Goal: Information Seeking & Learning: Find contact information

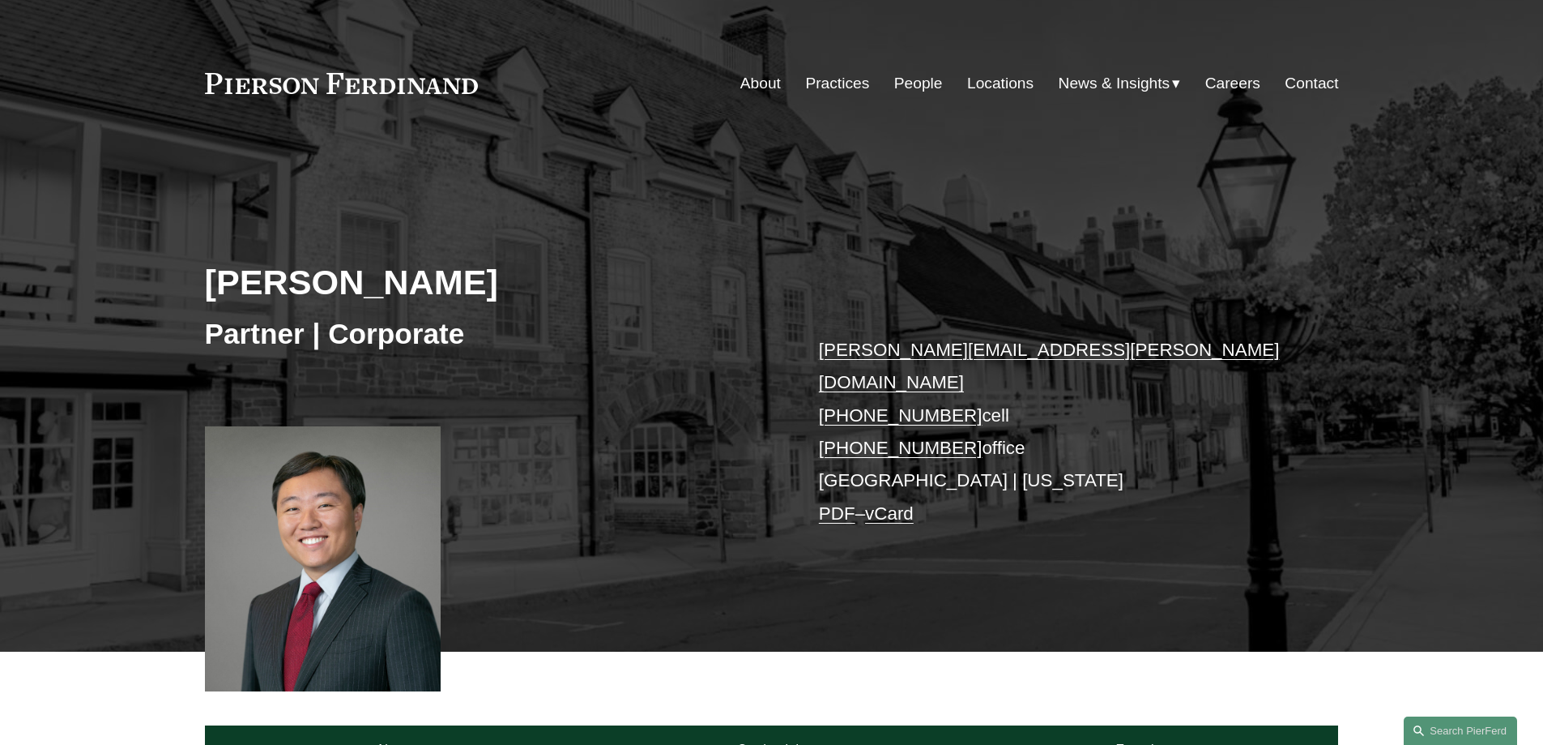
click at [829, 503] on link "PDF" at bounding box center [837, 513] width 36 height 20
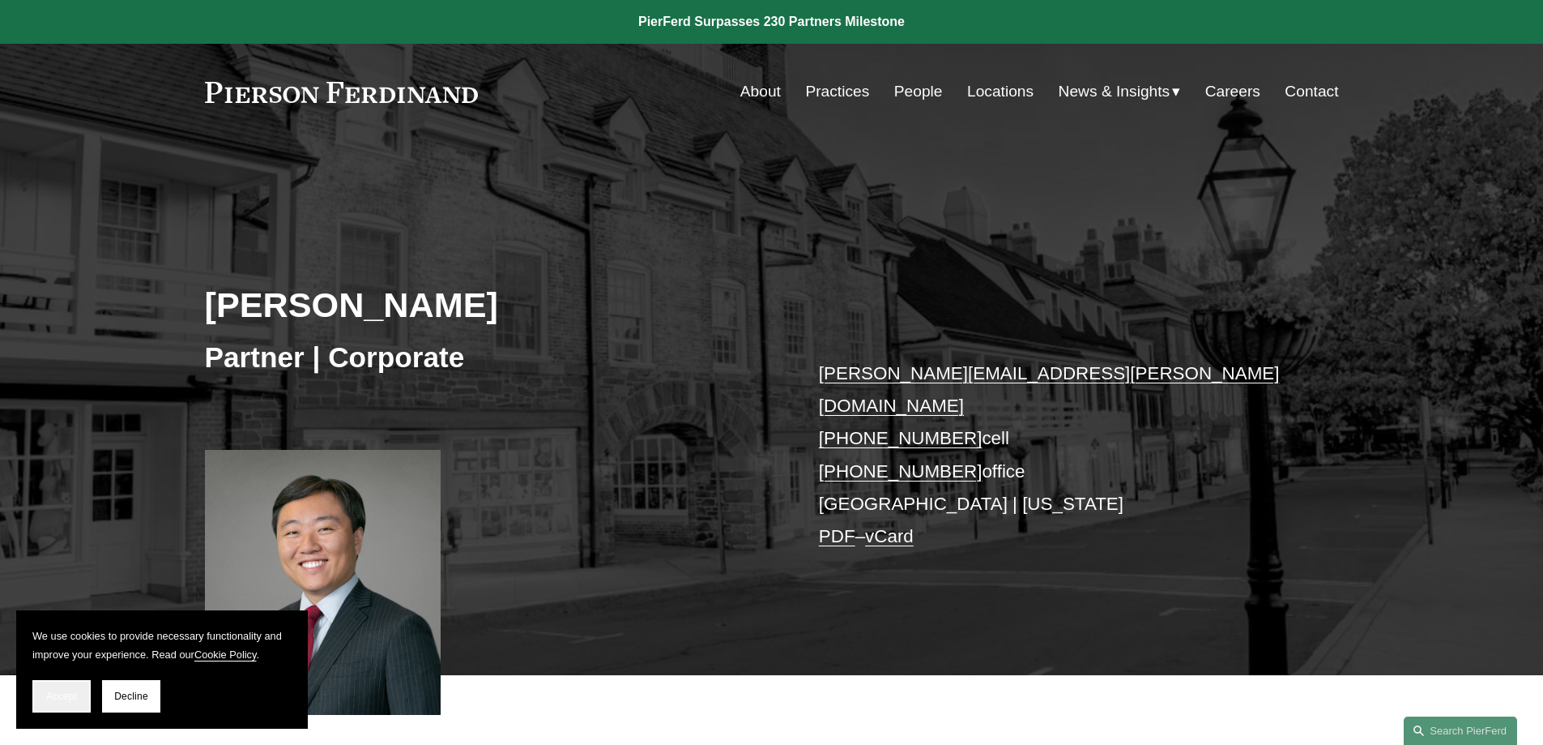
click at [39, 707] on button "Accept" at bounding box center [61, 696] width 58 height 32
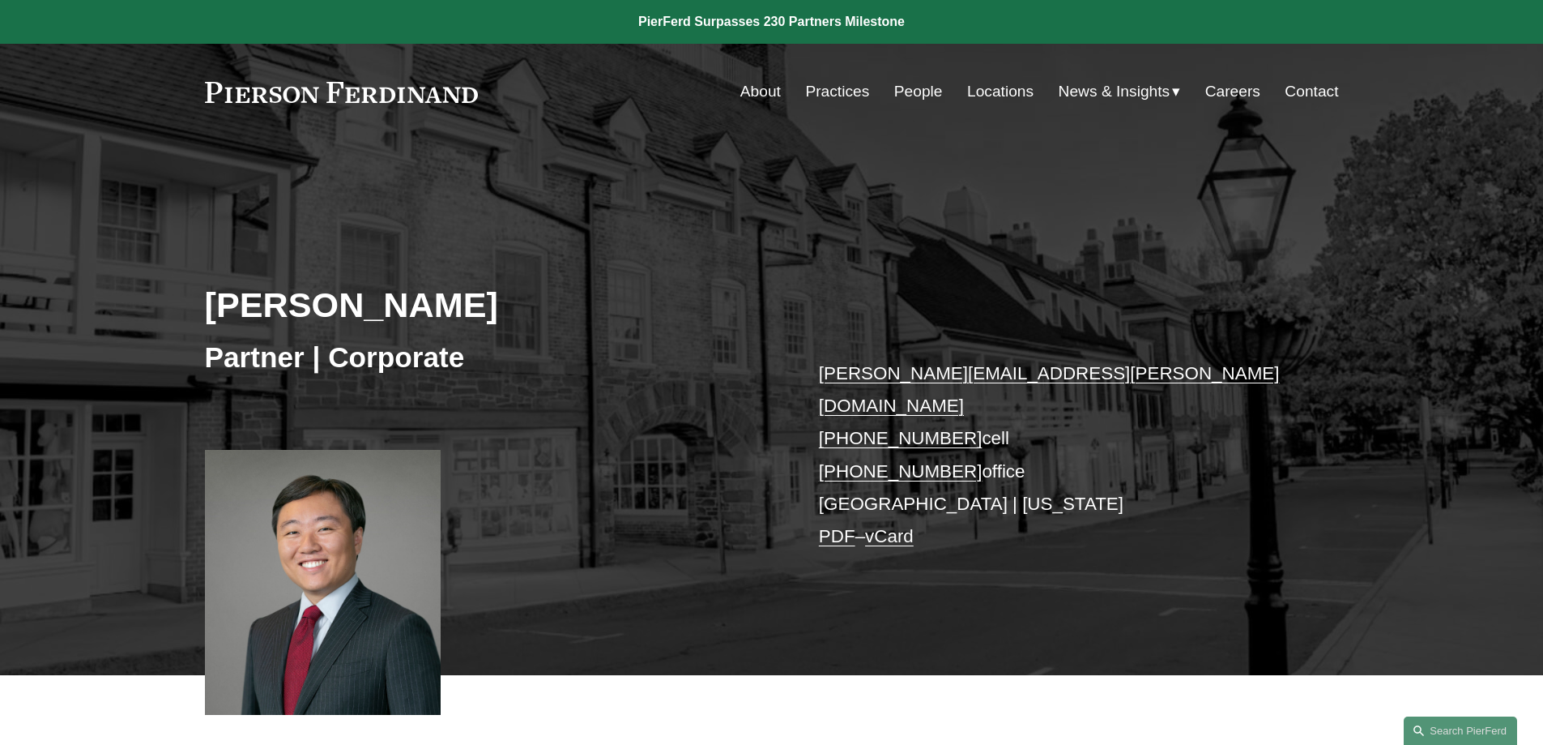
drag, startPoint x: 1424, startPoint y: 203, endPoint x: 1197, endPoint y: 297, distance: 245.9
click at [1424, 203] on div "Kenneth Liao Partner | Corporate kenneth.liao@pierferd.com +1.646.678.2359 cell…" at bounding box center [771, 430] width 1543 height 489
click at [829, 526] on link "PDF" at bounding box center [837, 536] width 36 height 20
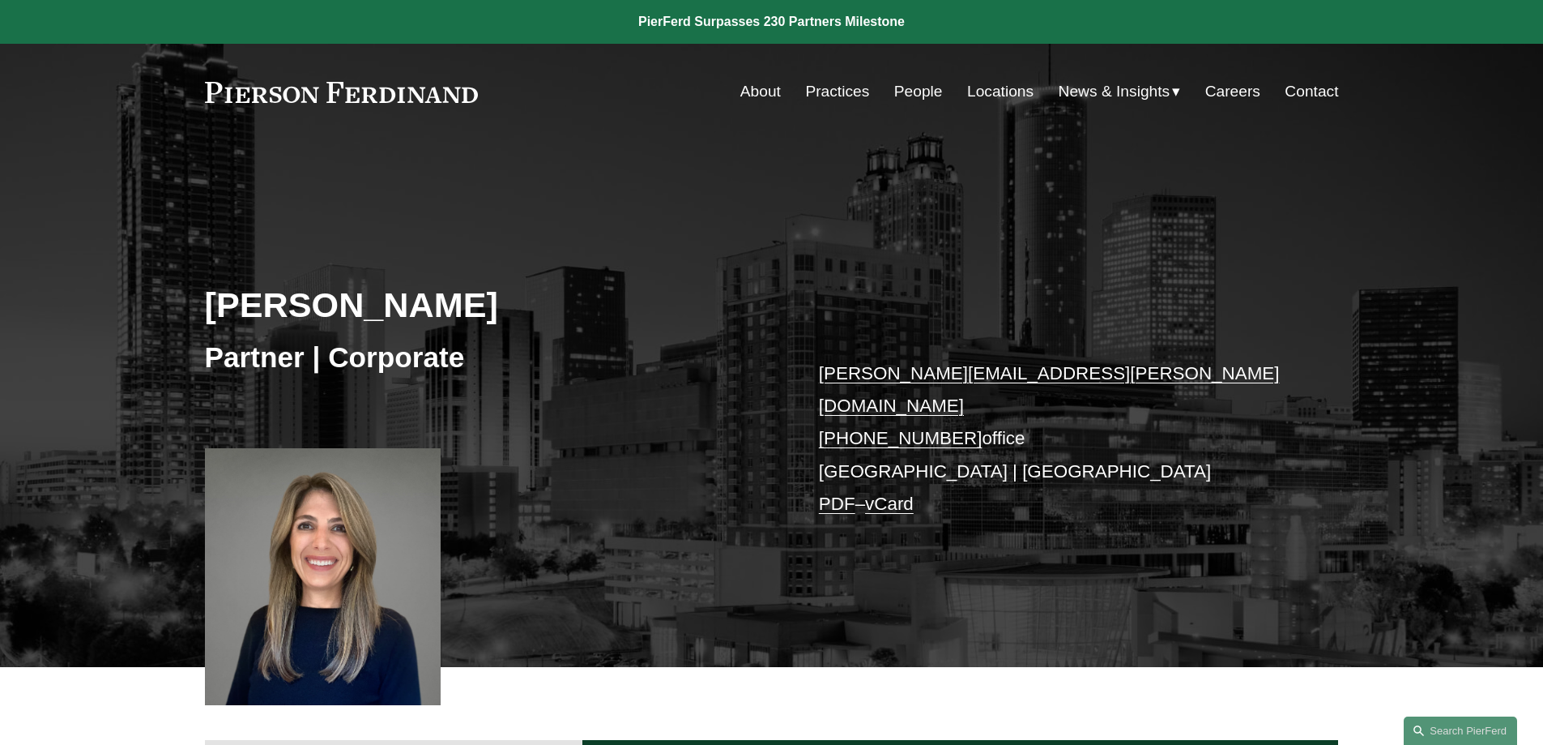
click at [827, 493] on link "PDF" at bounding box center [837, 503] width 36 height 20
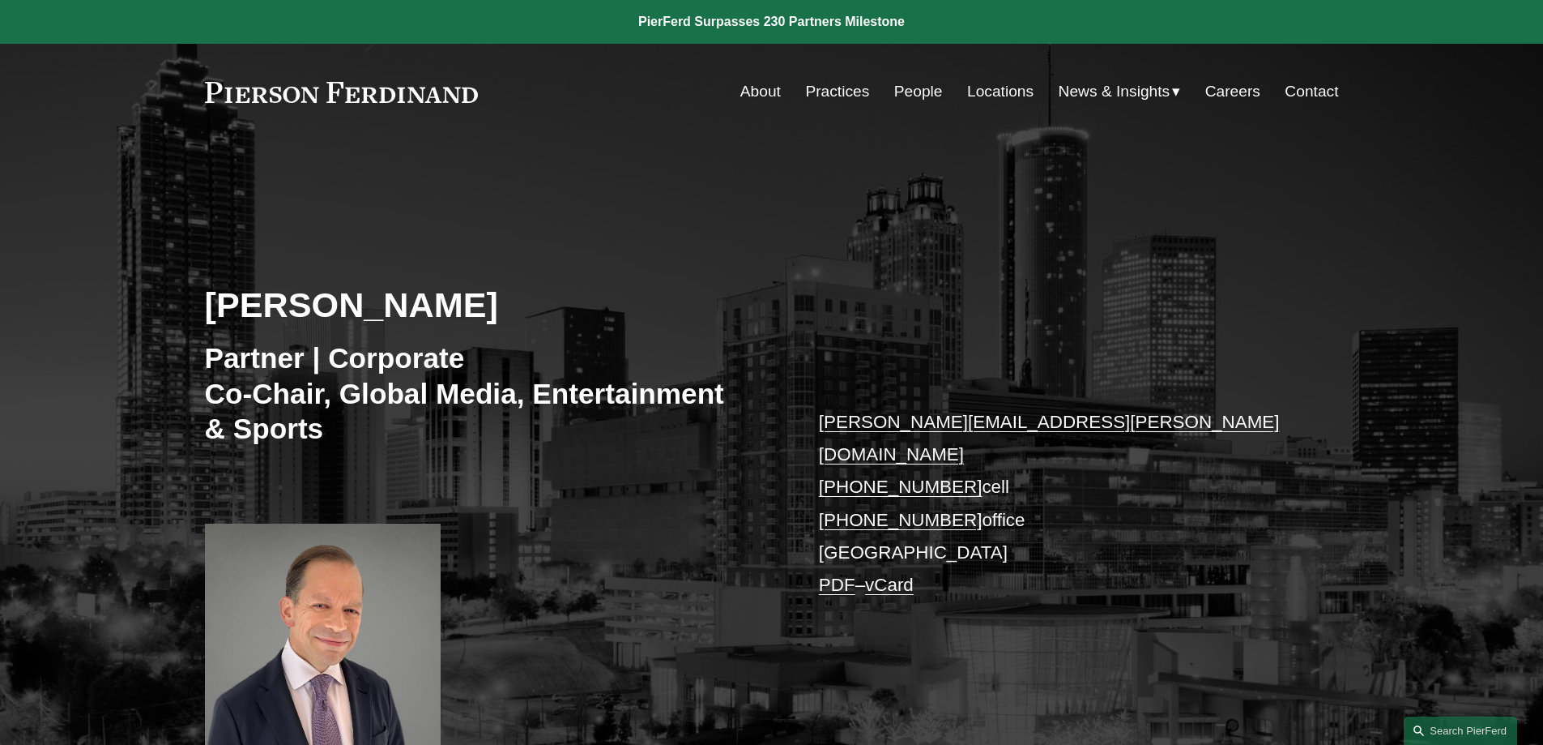
click at [843, 574] on link "PDF" at bounding box center [837, 584] width 36 height 20
click at [258, 99] on link at bounding box center [342, 92] width 274 height 21
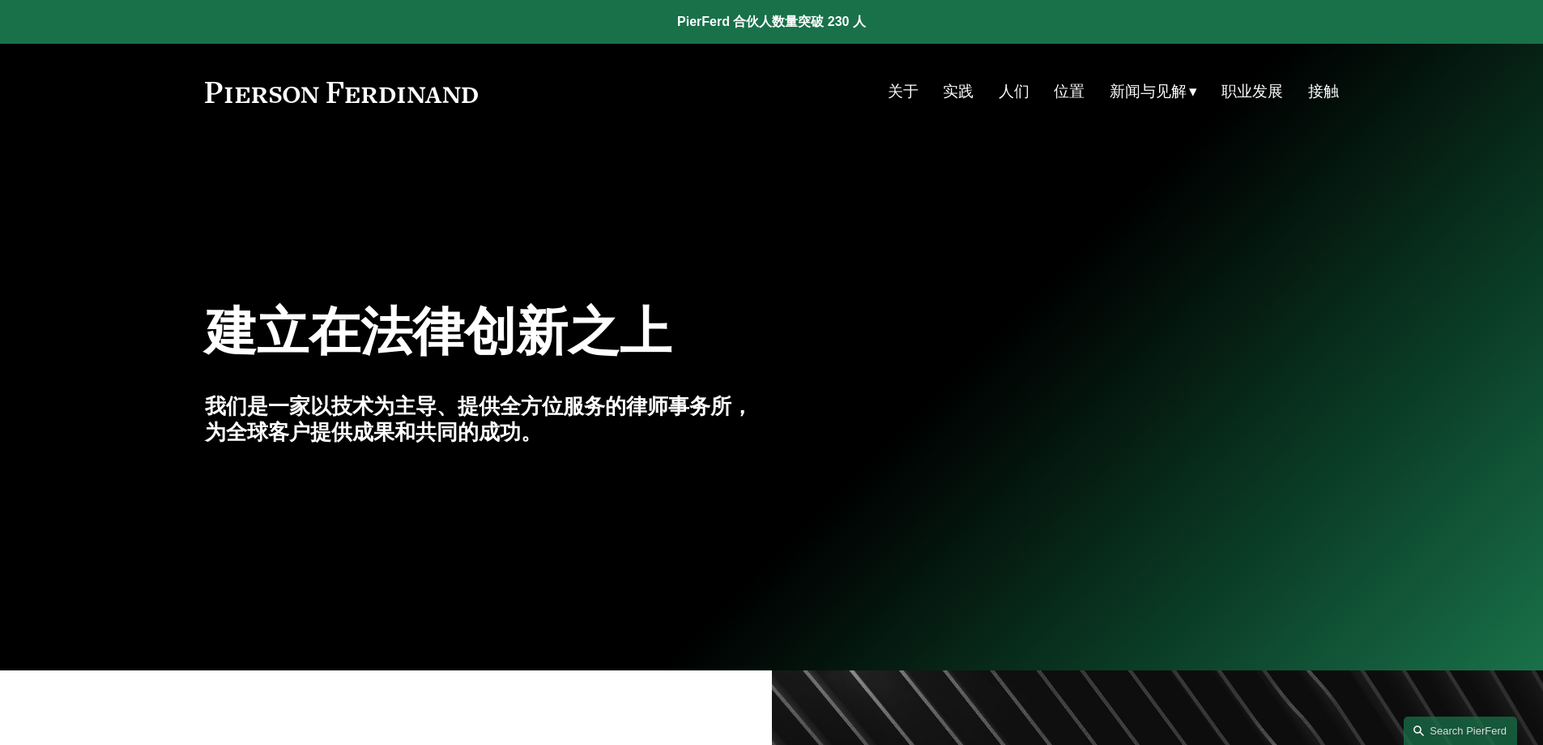
click at [1247, 226] on div "建立在法律创新之上 我们是一家以技术为主导、提供全方位服务的律师事务所，为全球客户提供成果和共同的成功。" at bounding box center [771, 404] width 1543 height 497
click at [952, 93] on font "实践" at bounding box center [958, 91] width 31 height 17
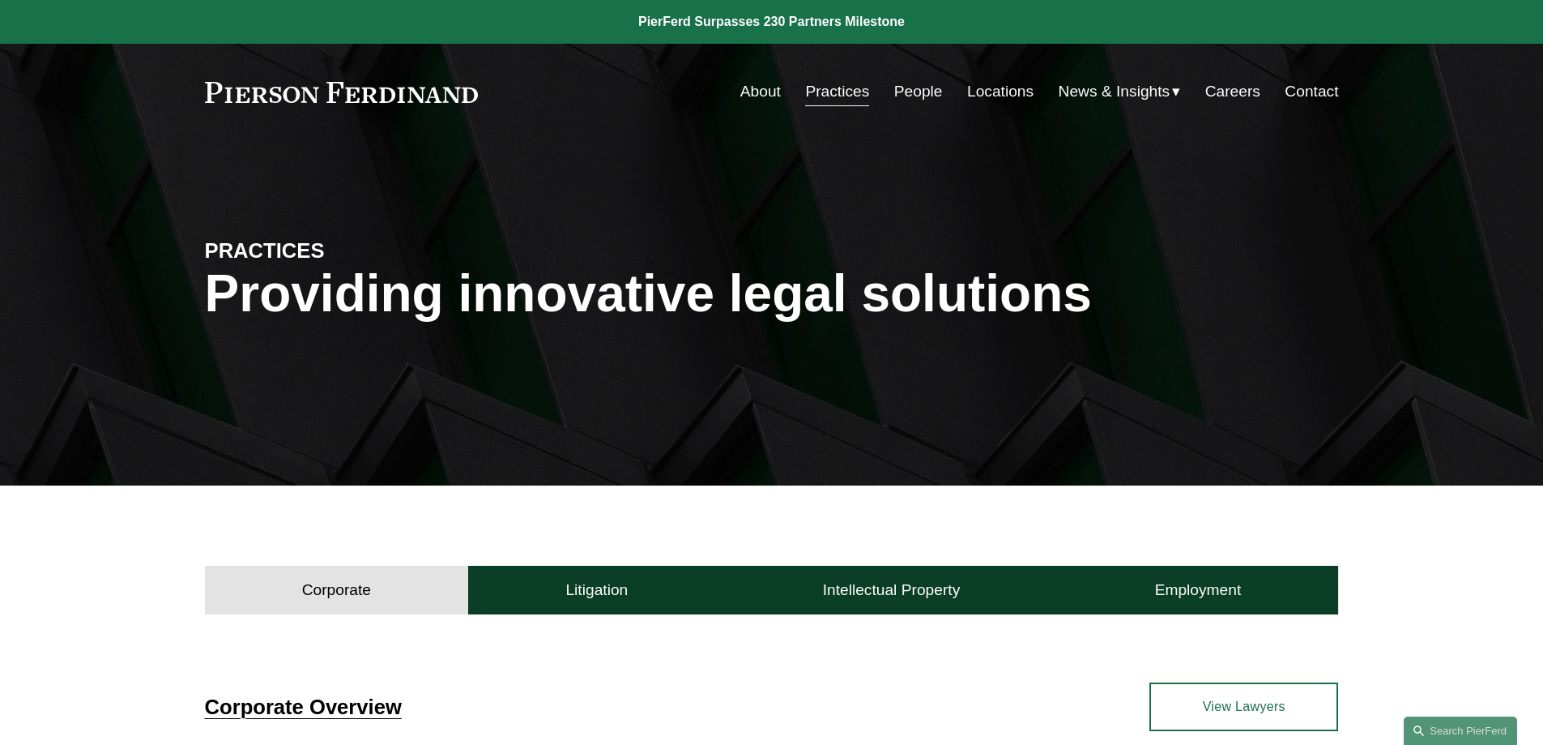
click at [907, 81] on link "People" at bounding box center [918, 91] width 49 height 31
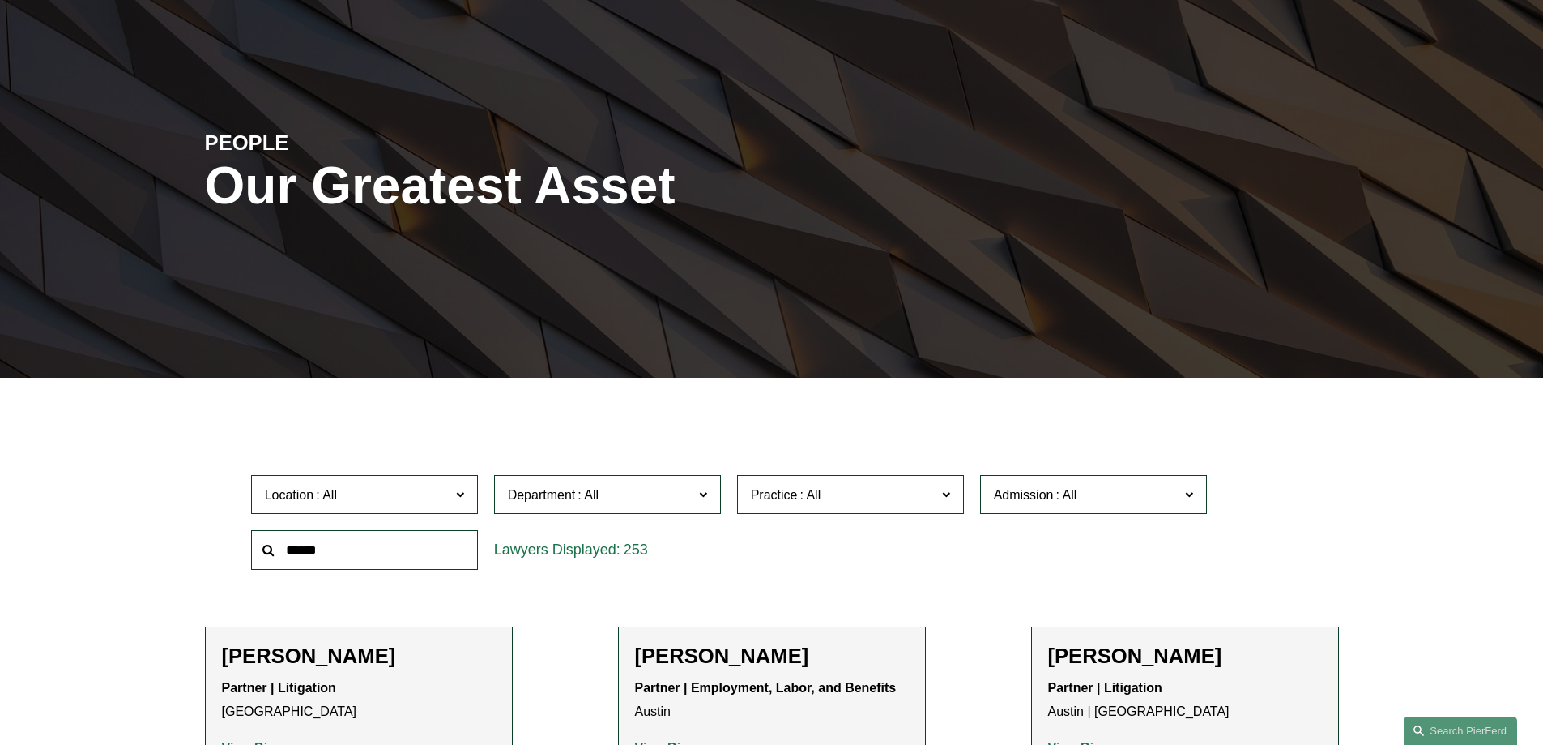
scroll to position [324, 0]
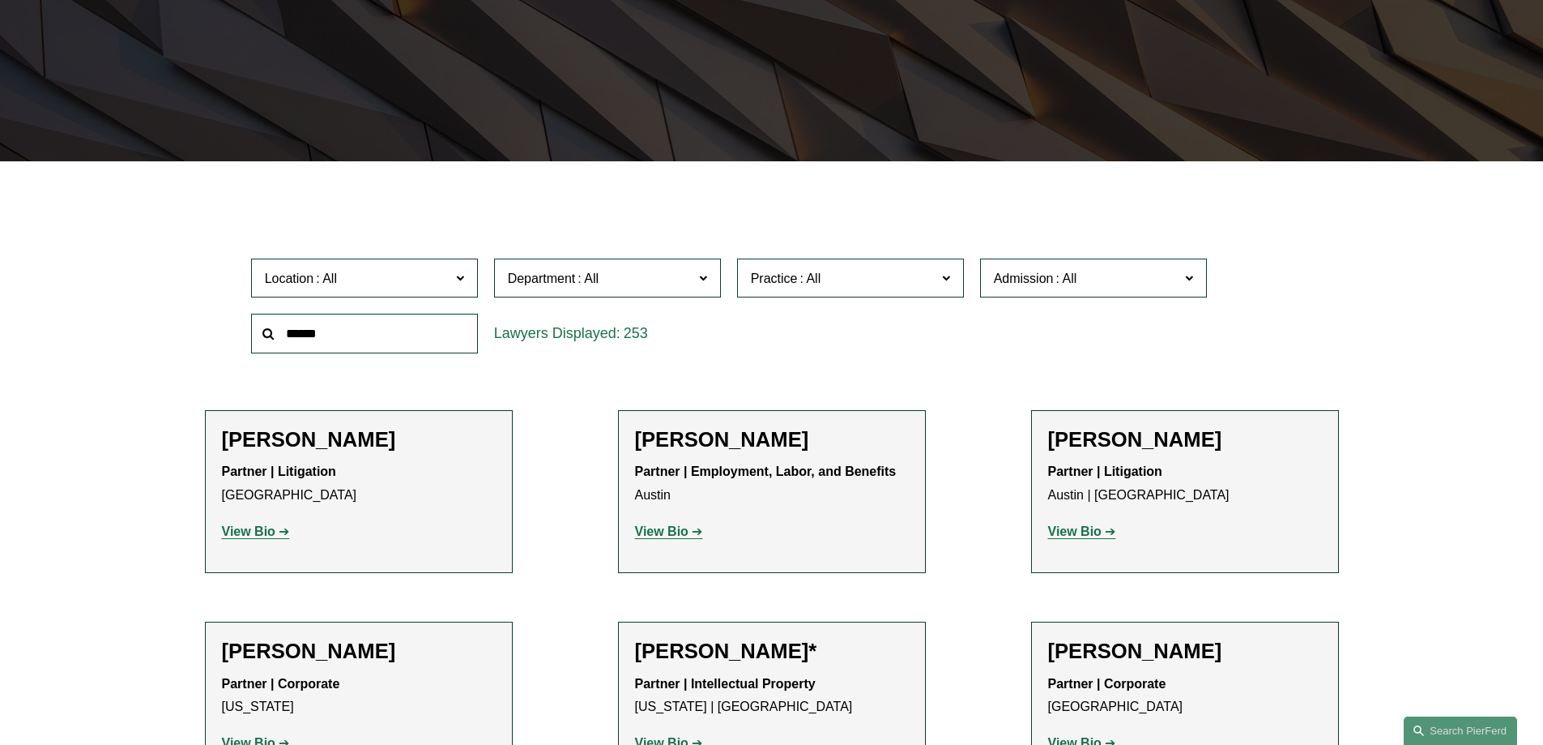
click at [416, 273] on span "Location" at bounding box center [358, 278] width 186 height 22
click at [573, 300] on div "Department All Corporate Employment, Labor, and Benefits Intellectual Property …" at bounding box center [607, 278] width 243 height 56
click at [576, 285] on span at bounding box center [588, 278] width 26 height 14
click at [812, 254] on div "Practice All Antitrust Counseling Appellate Arbitration and Mediation Banking a…" at bounding box center [850, 278] width 243 height 56
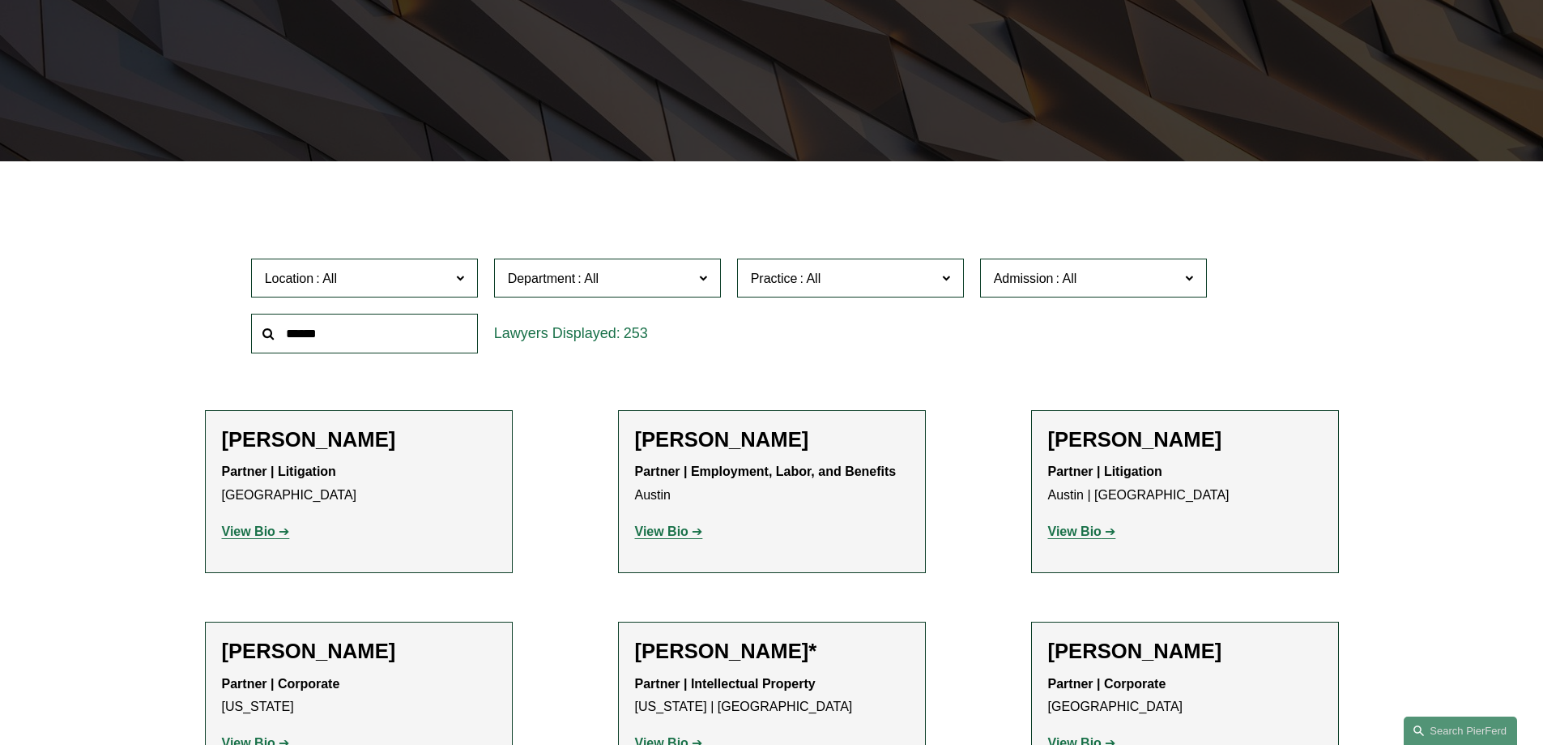
click at [813, 271] on span at bounding box center [810, 278] width 26 height 14
click at [1032, 280] on span "Admission" at bounding box center [1024, 278] width 60 height 14
click at [0, 0] on link "[GEOGRAPHIC_DATA]" at bounding box center [0, 0] width 0 height 0
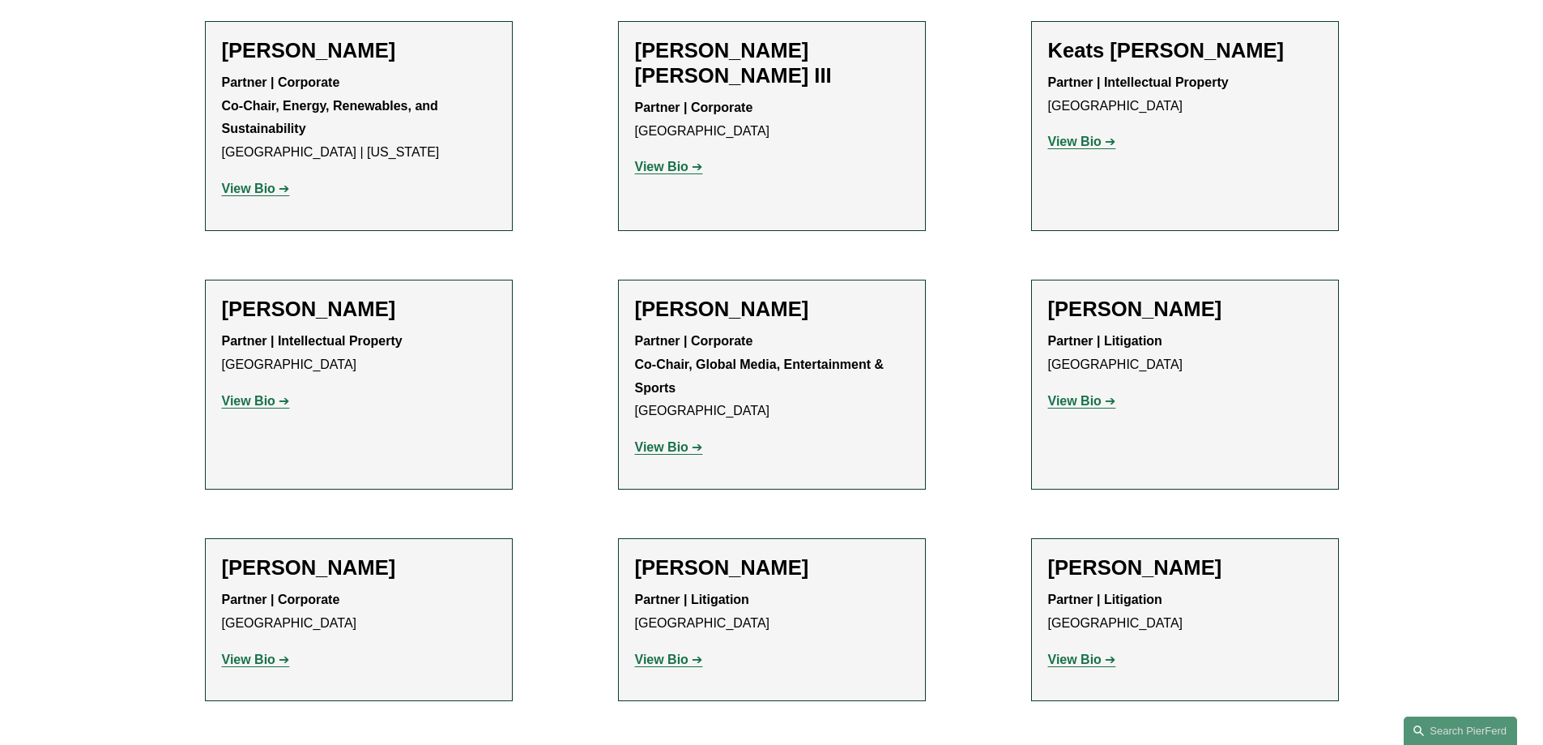
scroll to position [2188, 0]
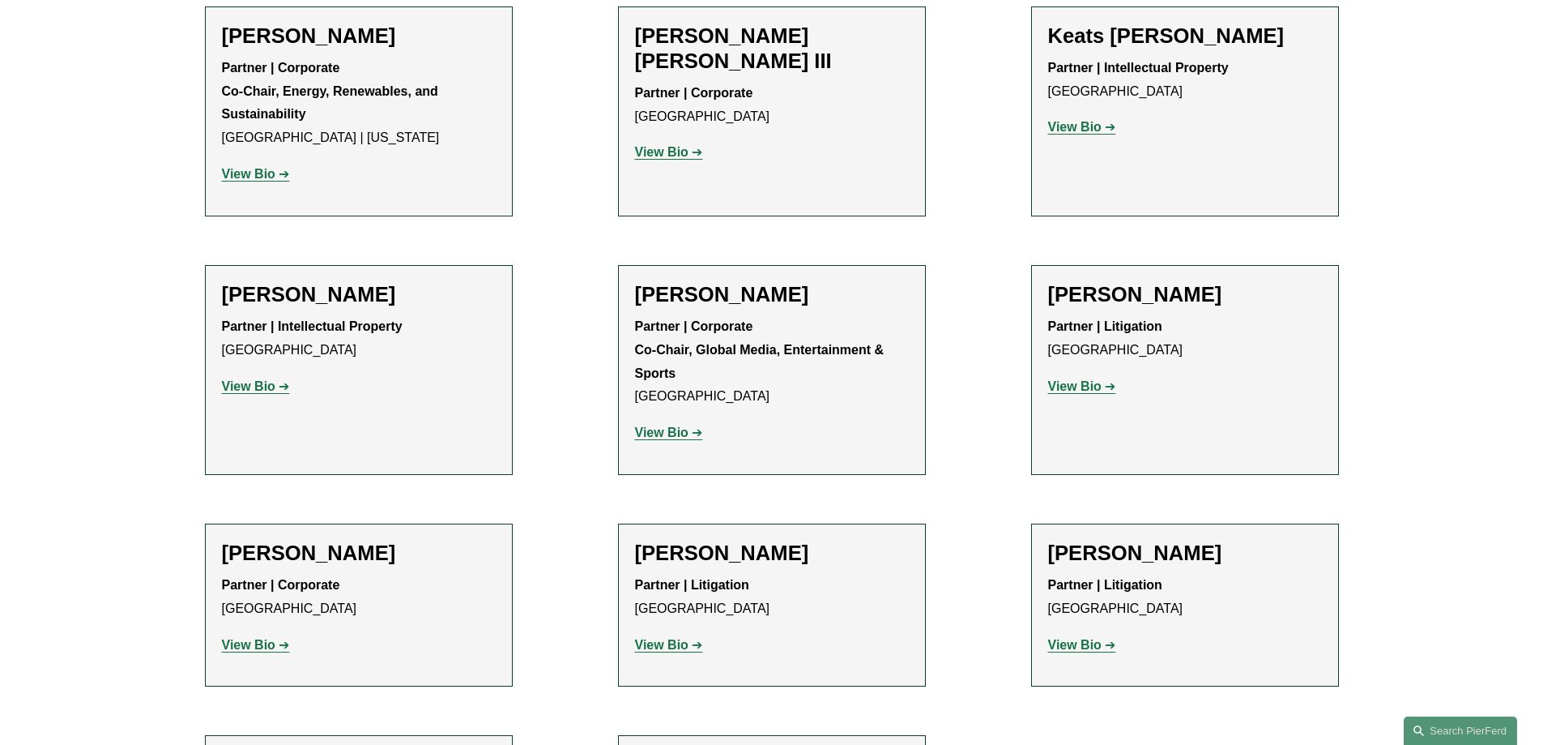
click at [642, 638] on strong "View Bio" at bounding box center [661, 645] width 53 height 14
click at [660, 425] on strong "View Bio" at bounding box center [661, 432] width 53 height 14
